Goal: Information Seeking & Learning: Learn about a topic

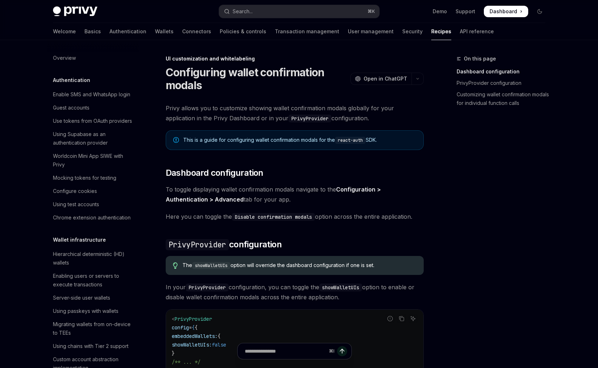
scroll to position [228, 0]
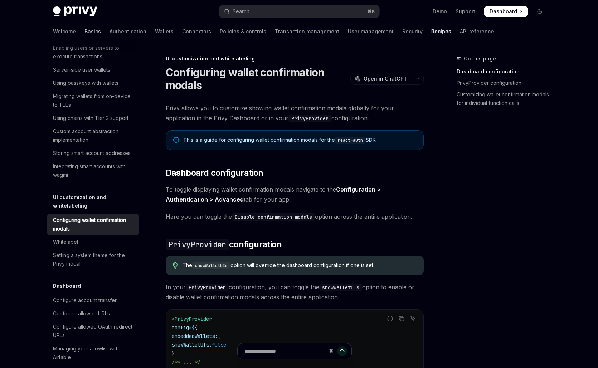
click at [84, 31] on link "Basics" at bounding box center [92, 31] width 16 height 17
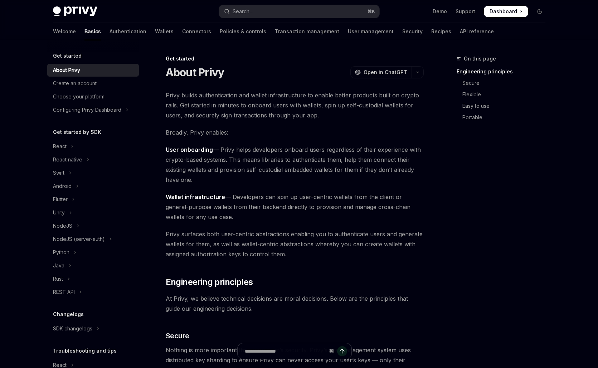
scroll to position [44, 0]
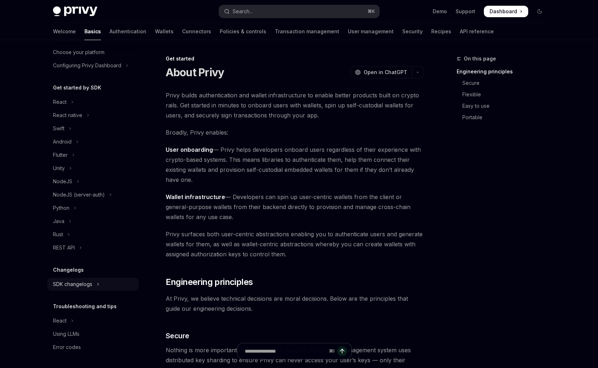
click at [78, 285] on div "SDK changelogs" at bounding box center [72, 284] width 39 height 9
type textarea "*"
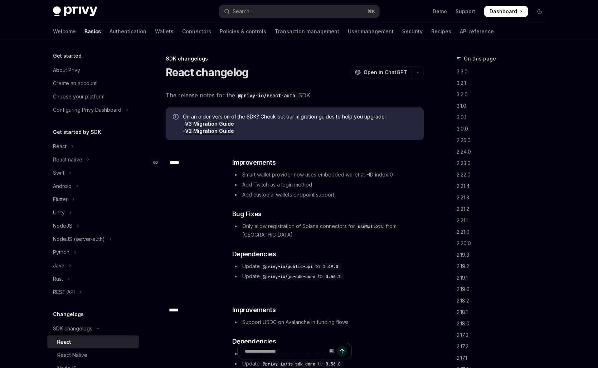
click at [169, 167] on div "*****" at bounding box center [175, 162] width 18 height 10
click at [151, 161] on div "Navigate to changelog" at bounding box center [155, 162] width 9 height 9
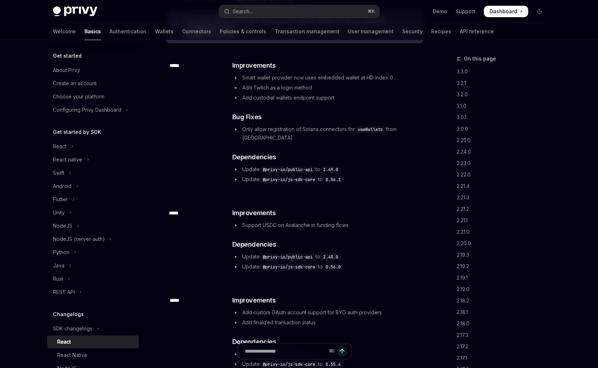
scroll to position [103, 0]
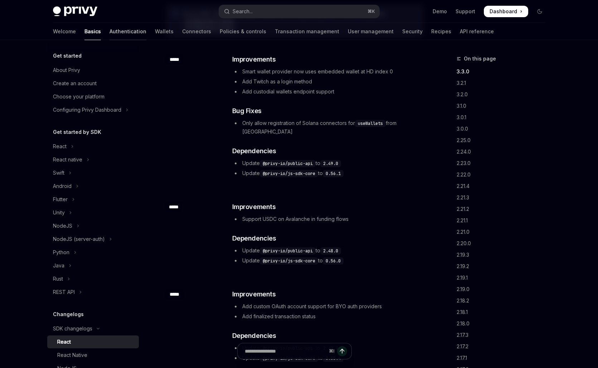
click at [110, 27] on link "Authentication" at bounding box center [128, 31] width 37 height 17
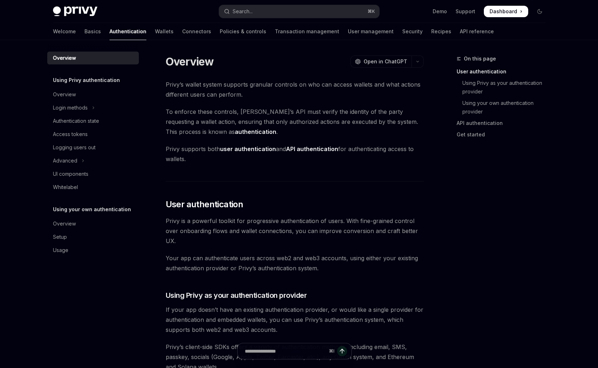
type textarea "*"
